Goal: Task Accomplishment & Management: Manage account settings

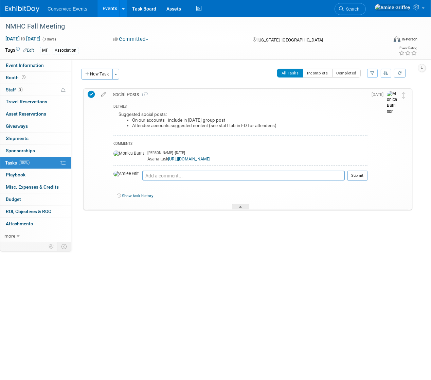
click at [127, 94] on div "Social Posts 1" at bounding box center [238, 95] width 258 height 12
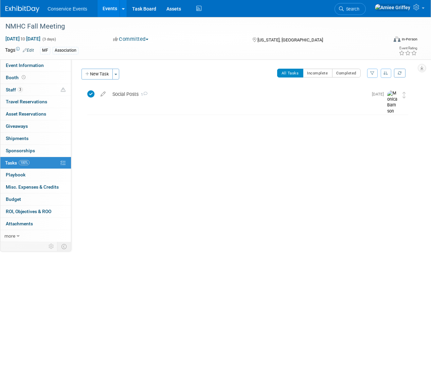
click at [104, 13] on link "Events" at bounding box center [109, 8] width 25 height 17
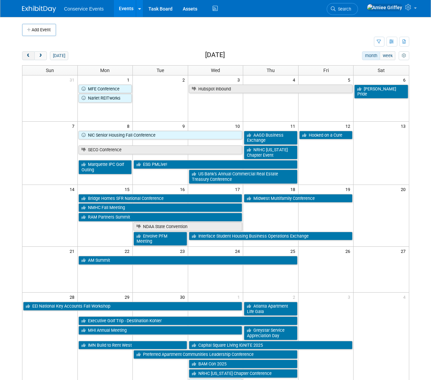
click at [31, 55] on span "prev" at bounding box center [28, 56] width 5 height 4
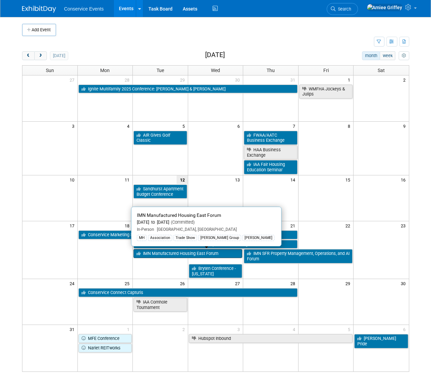
click at [160, 253] on link "IMN Manufactured Housing East Forum" at bounding box center [187, 253] width 109 height 9
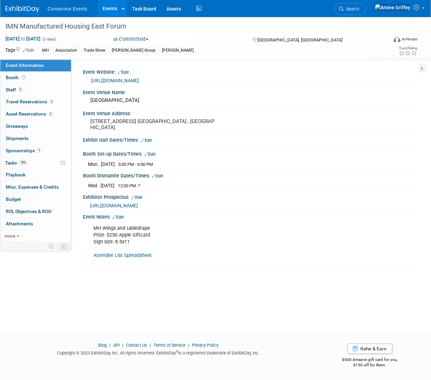
click at [110, 7] on link "Events" at bounding box center [109, 8] width 25 height 17
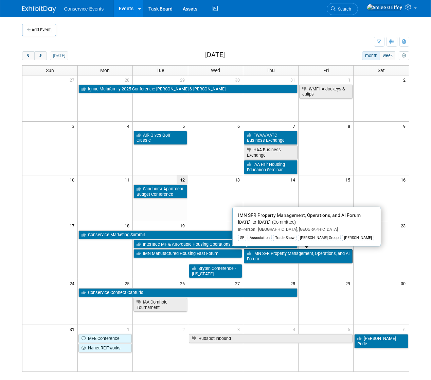
click at [256, 258] on link "IMN SFR Property Management, Operations, and AI Forum" at bounding box center [298, 256] width 109 height 14
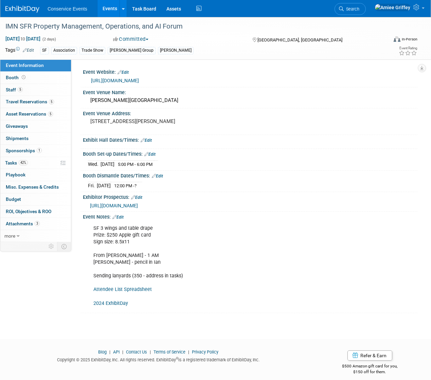
click at [138, 204] on span "[URL][DOMAIN_NAME]" at bounding box center [114, 205] width 48 height 5
click at [25, 164] on span "42%" at bounding box center [23, 162] width 9 height 5
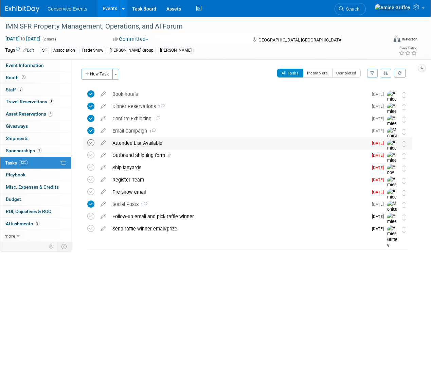
click at [91, 143] on icon at bounding box center [90, 142] width 7 height 7
click at [147, 155] on div "Outbound Shipping form" at bounding box center [238, 155] width 259 height 12
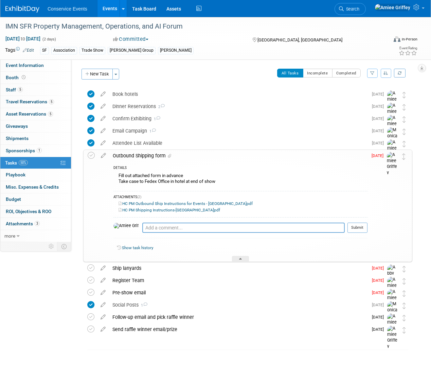
click at [178, 202] on link "HC PM Outbound Ship Instructions for Events - [GEOGRAPHIC_DATA]pdf" at bounding box center [186, 203] width 134 height 5
click at [148, 25] on div "IMN SFR Property Management, Operations, and AI Forum" at bounding box center [192, 26] width 379 height 12
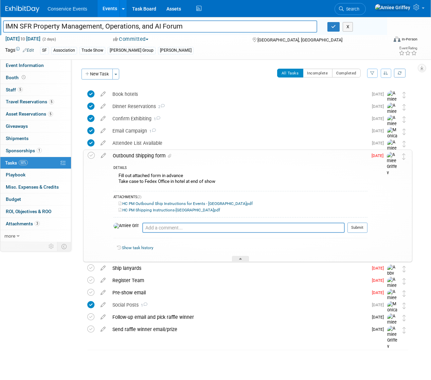
click at [148, 25] on input "IMN SFR Property Management, Operations, and AI Forum" at bounding box center [160, 26] width 314 height 12
click at [107, 156] on icon at bounding box center [103, 154] width 12 height 8
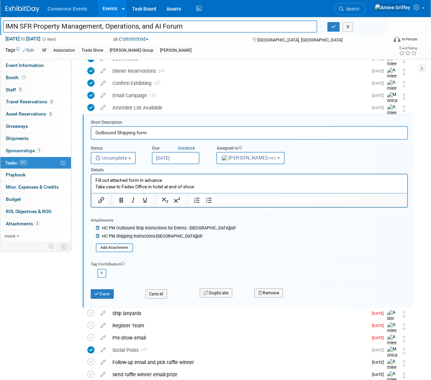
scroll to position [50, 0]
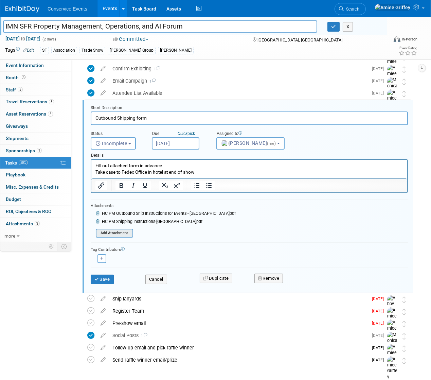
click at [119, 236] on input "file" at bounding box center [97, 232] width 69 height 7
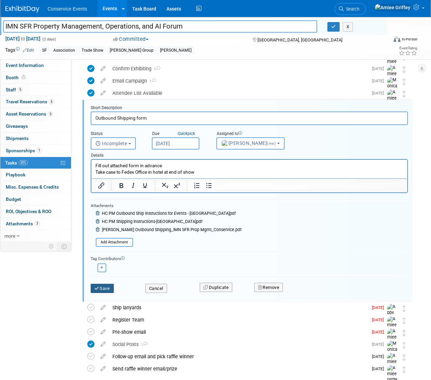
click at [103, 287] on button "Save" at bounding box center [102, 289] width 23 height 10
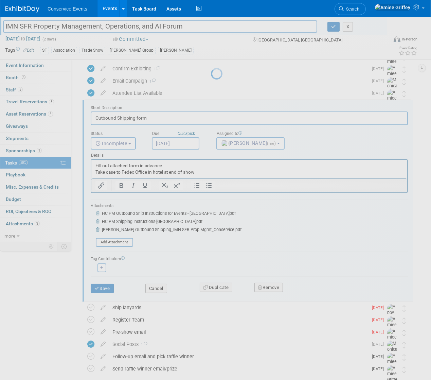
scroll to position [3, 0]
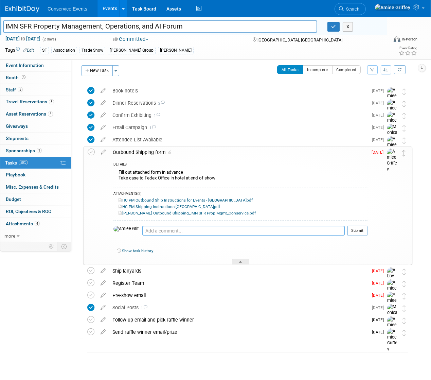
click at [157, 229] on textarea at bounding box center [243, 230] width 202 height 10
type textarea "Emailed [DATE]"
click at [358, 228] on button "Submit" at bounding box center [357, 230] width 20 height 10
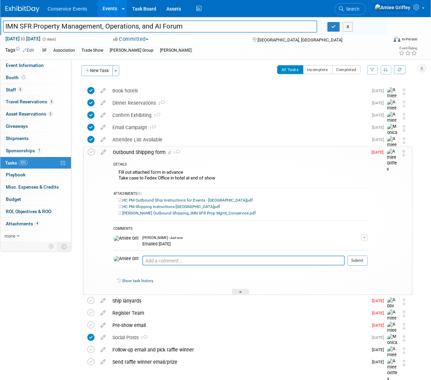
click at [130, 151] on div "Outbound Shipping form 1" at bounding box center [238, 152] width 258 height 12
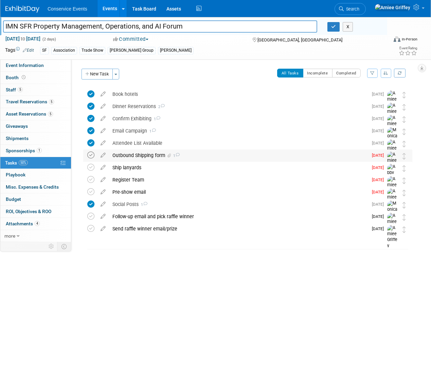
click at [90, 155] on icon at bounding box center [90, 154] width 7 height 7
click at [130, 168] on div "Ship lanyards" at bounding box center [238, 168] width 259 height 12
